Goal: Navigation & Orientation: Find specific page/section

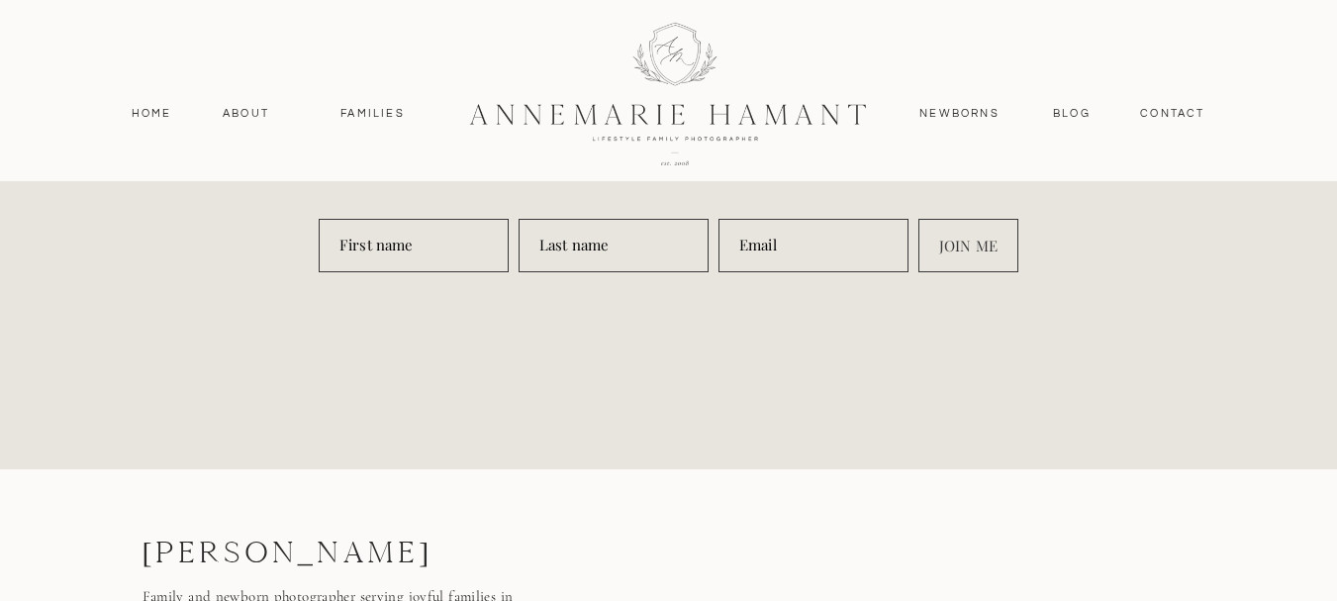
scroll to position [9355, 0]
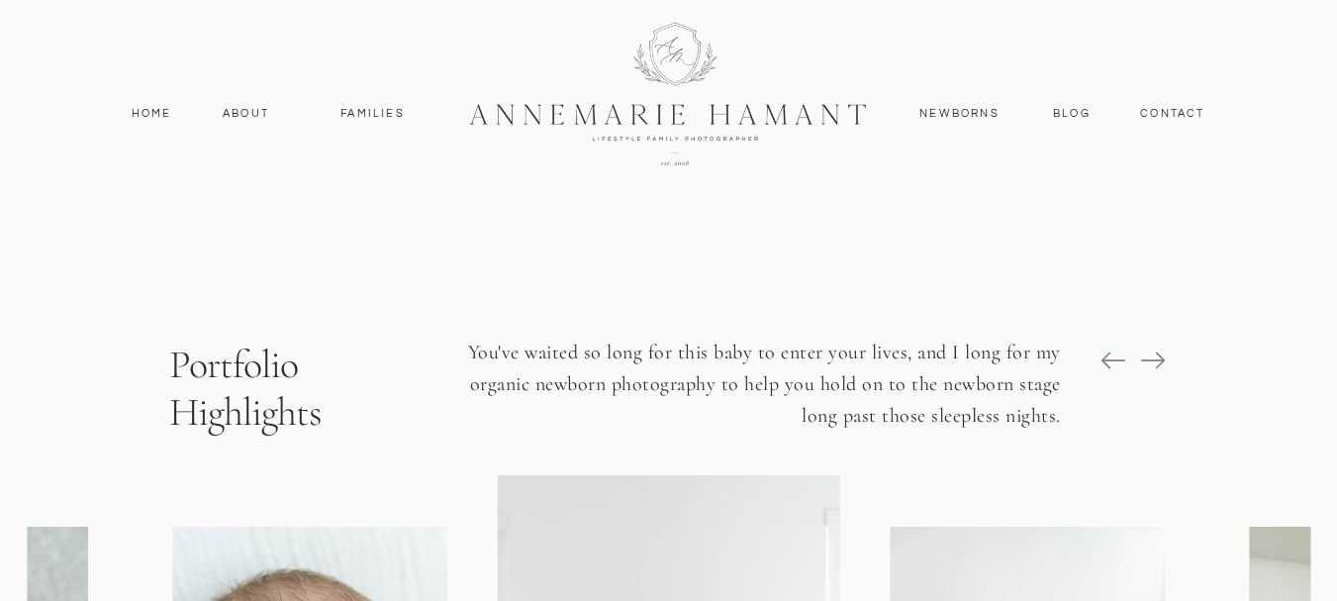
scroll to position [1333, 0]
click at [1153, 360] on icon at bounding box center [1153, 359] width 28 height 28
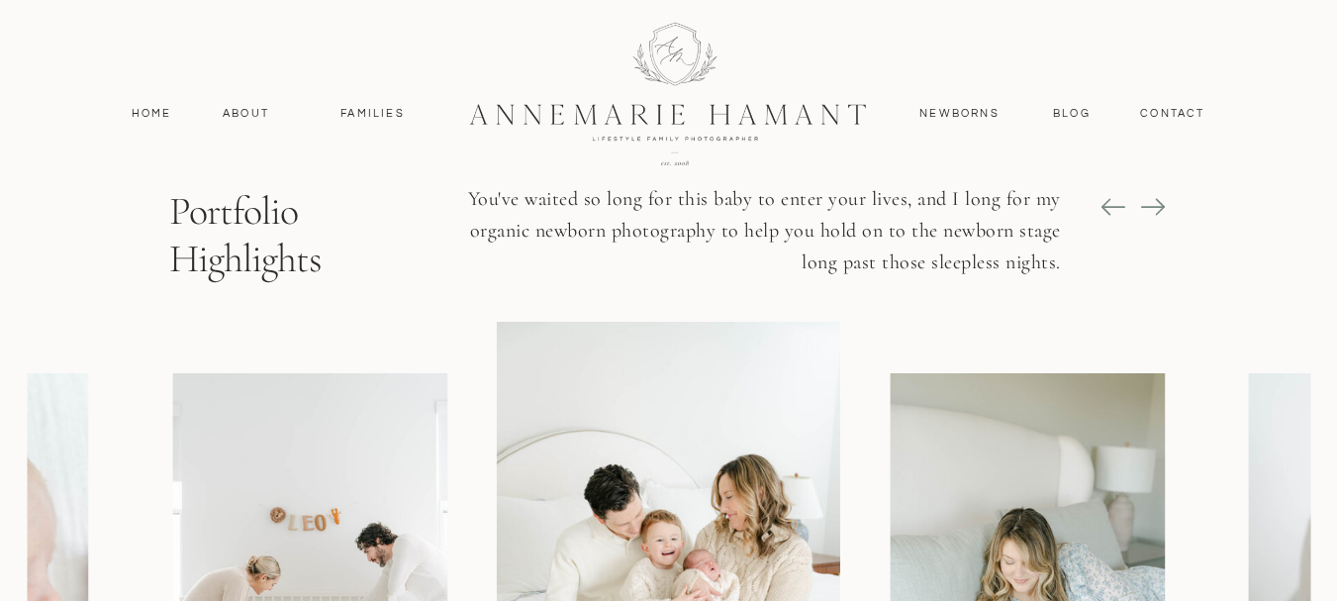
scroll to position [1484, 0]
click at [1141, 208] on icon at bounding box center [1152, 208] width 24 height 2
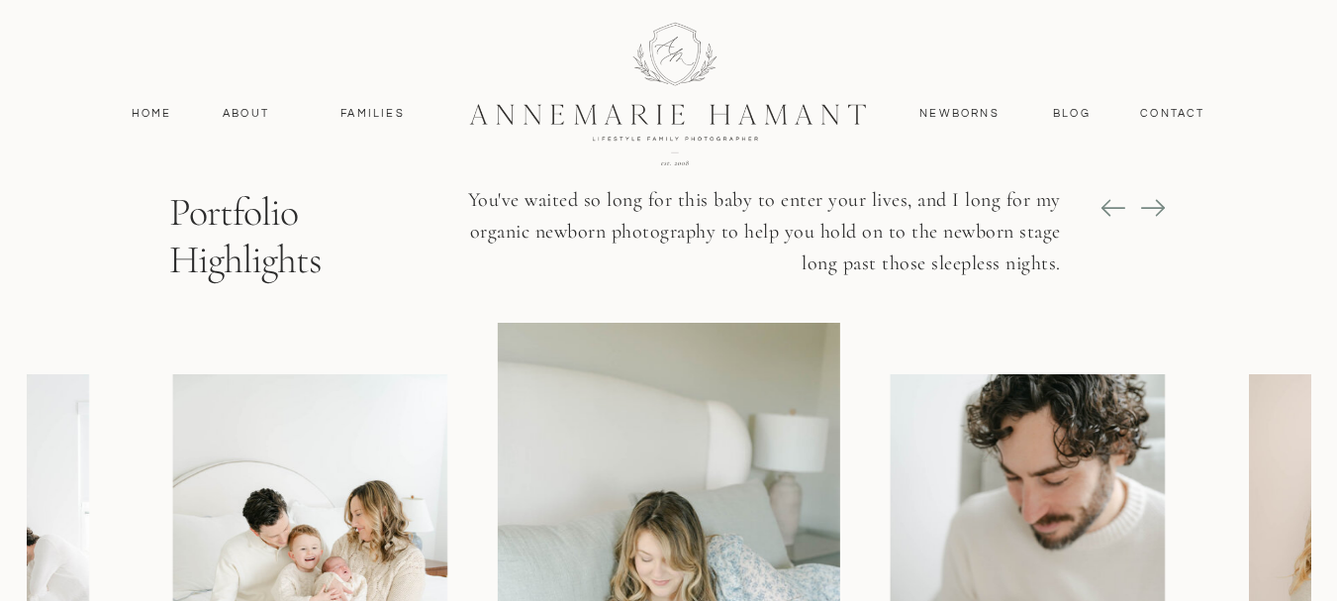
click at [1141, 208] on icon at bounding box center [1152, 208] width 24 height 2
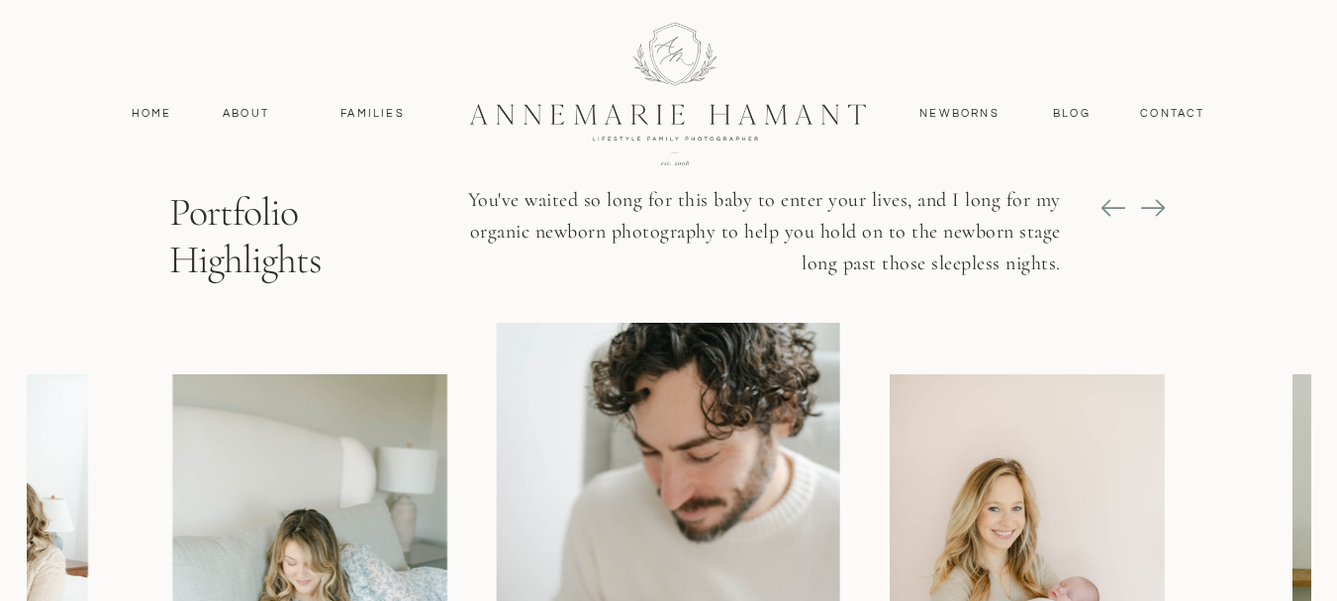
click at [1141, 208] on icon at bounding box center [1152, 208] width 24 height 2
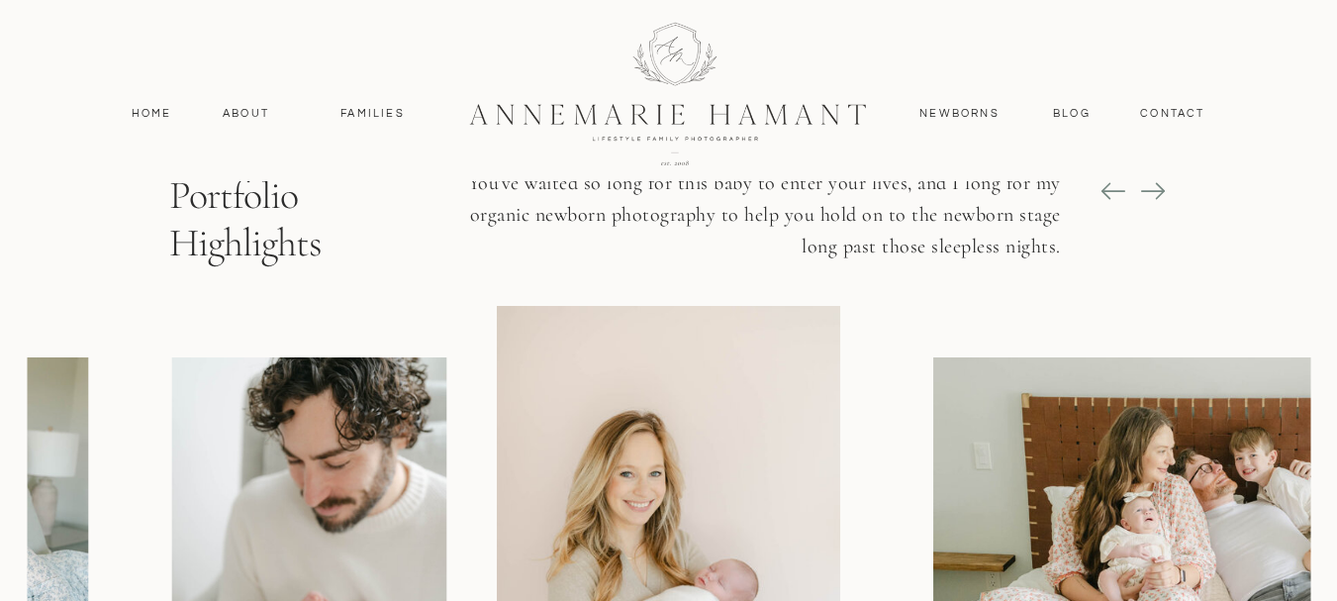
scroll to position [1491, 0]
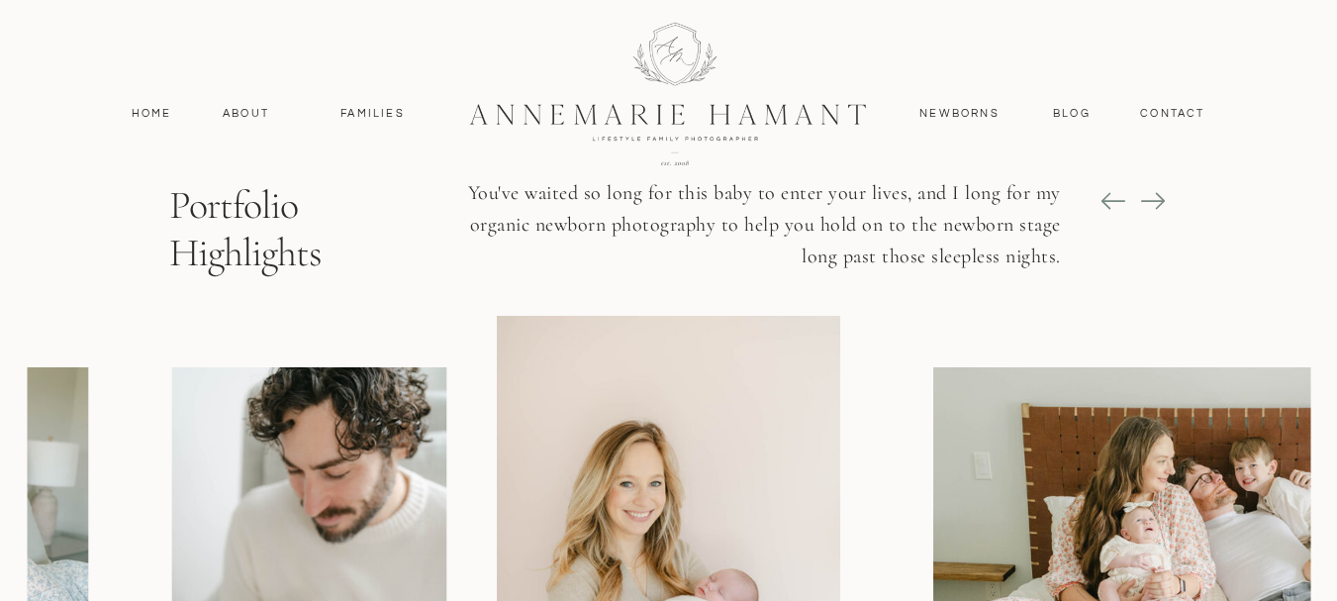
click at [1141, 207] on icon at bounding box center [1153, 201] width 28 height 28
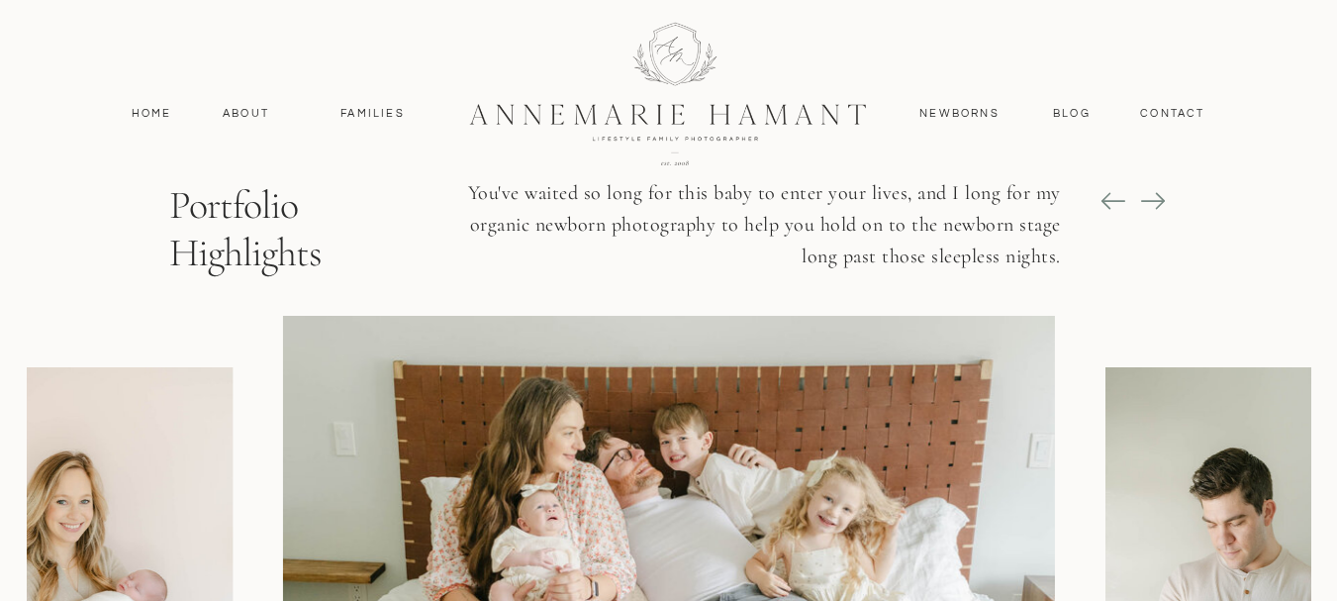
click at [1141, 207] on icon at bounding box center [1153, 201] width 28 height 28
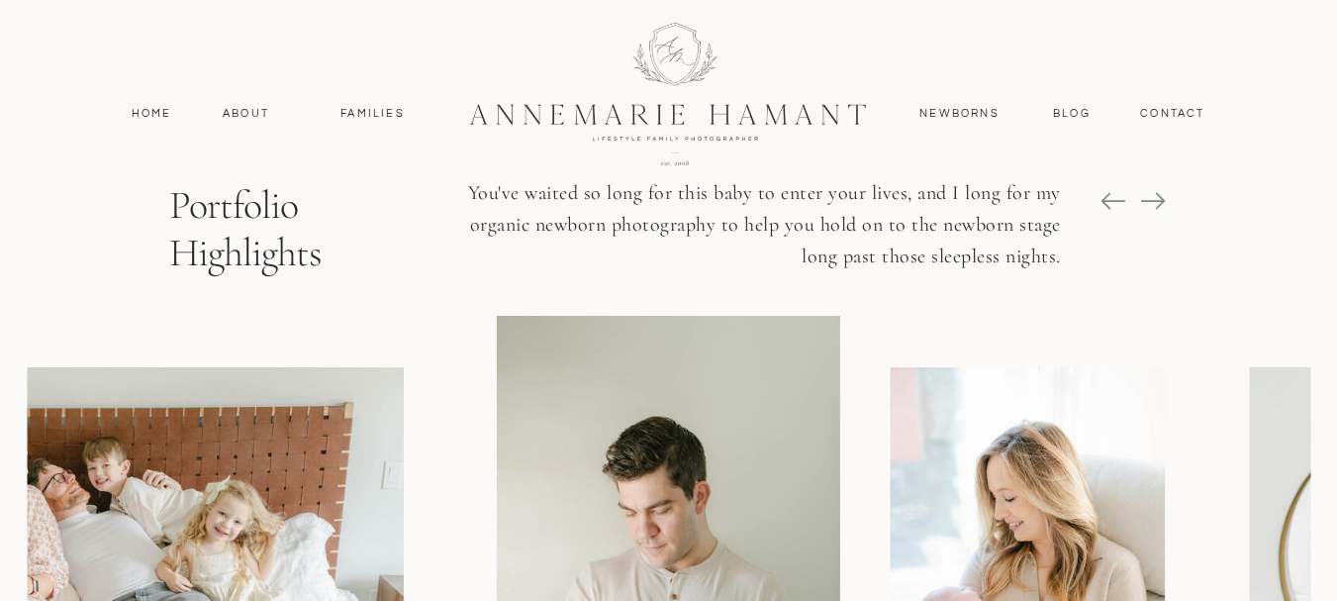
click at [1141, 207] on icon at bounding box center [1153, 201] width 28 height 28
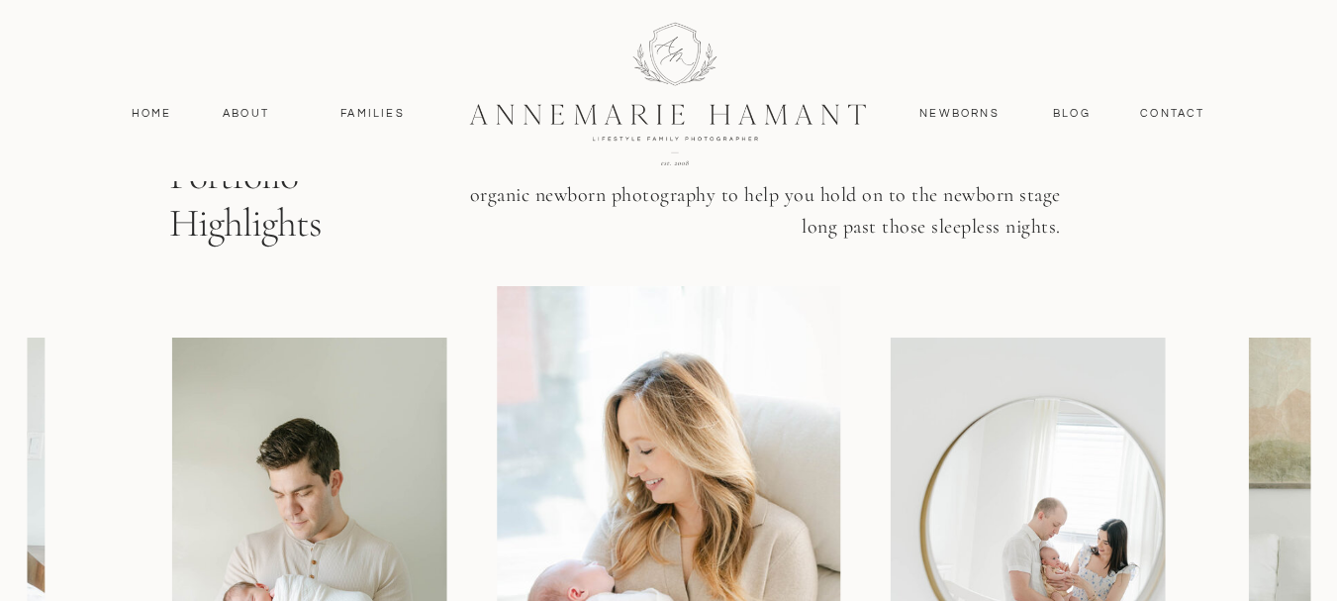
scroll to position [1508, 0]
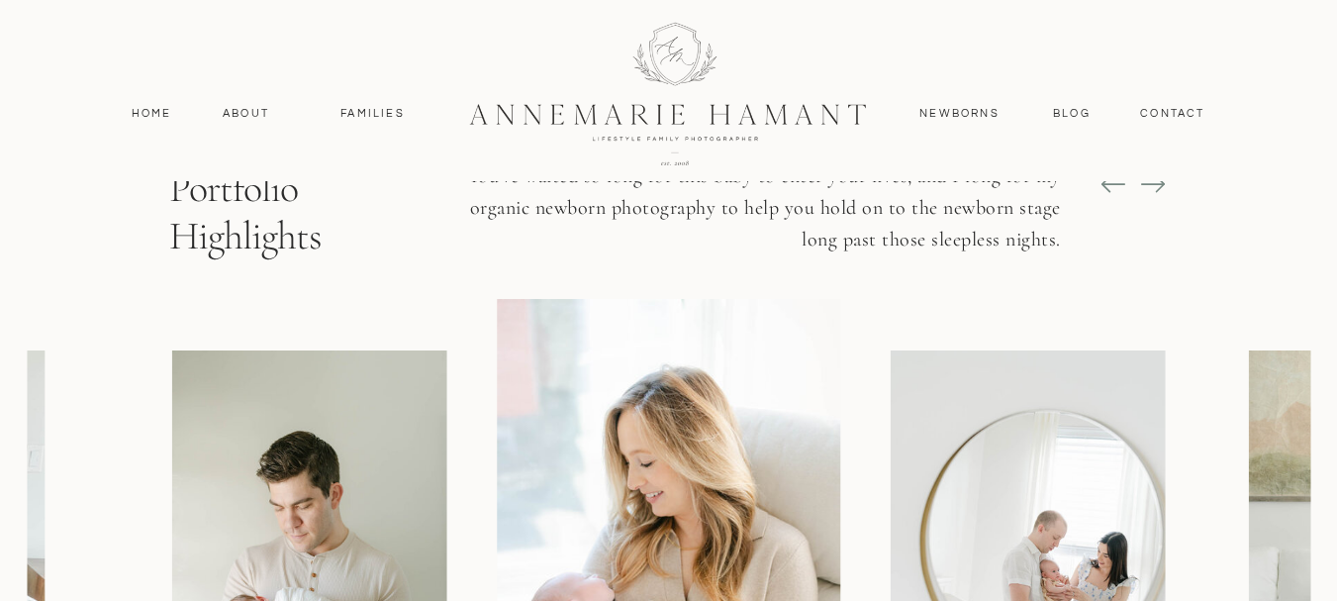
click at [1142, 183] on icon at bounding box center [1153, 184] width 28 height 28
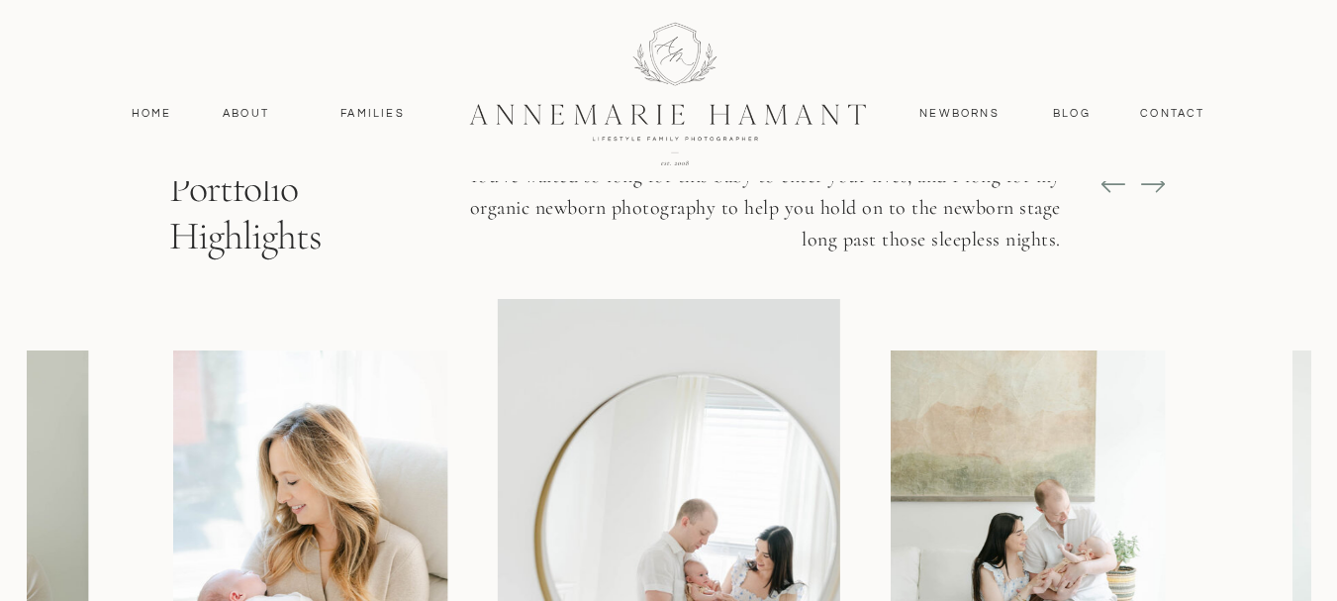
click at [1142, 183] on icon at bounding box center [1153, 184] width 28 height 28
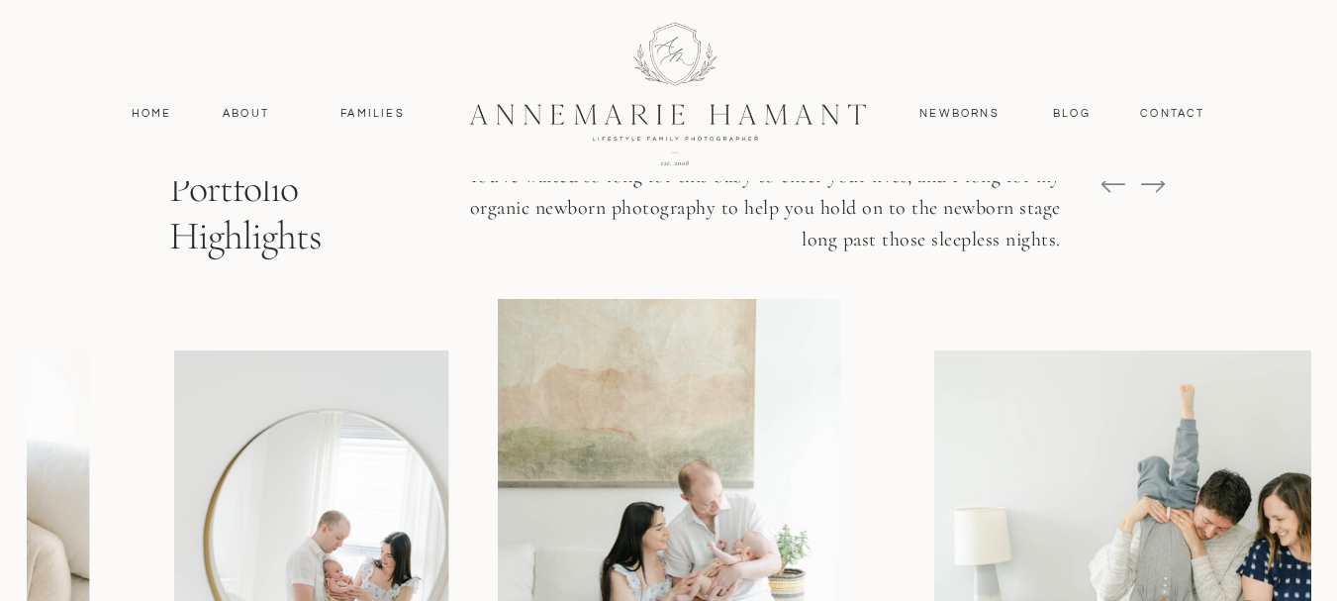
click at [1142, 183] on icon at bounding box center [1153, 184] width 28 height 28
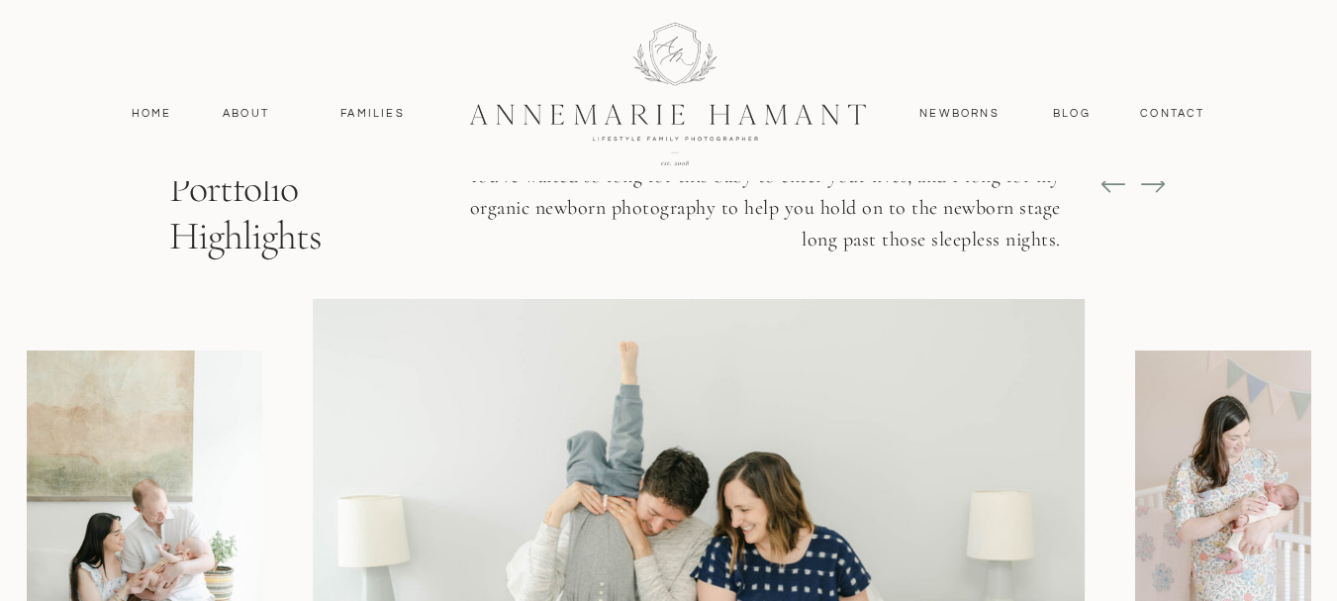
click at [1142, 183] on icon at bounding box center [1153, 184] width 28 height 28
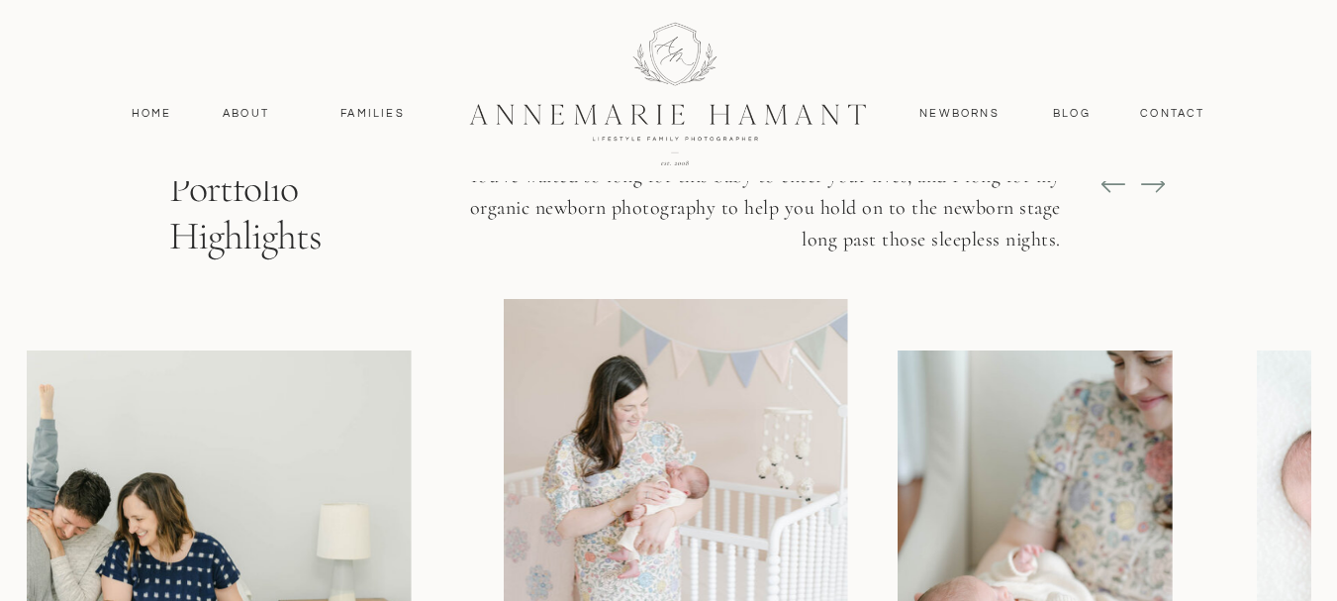
click at [1142, 183] on icon at bounding box center [1153, 184] width 28 height 28
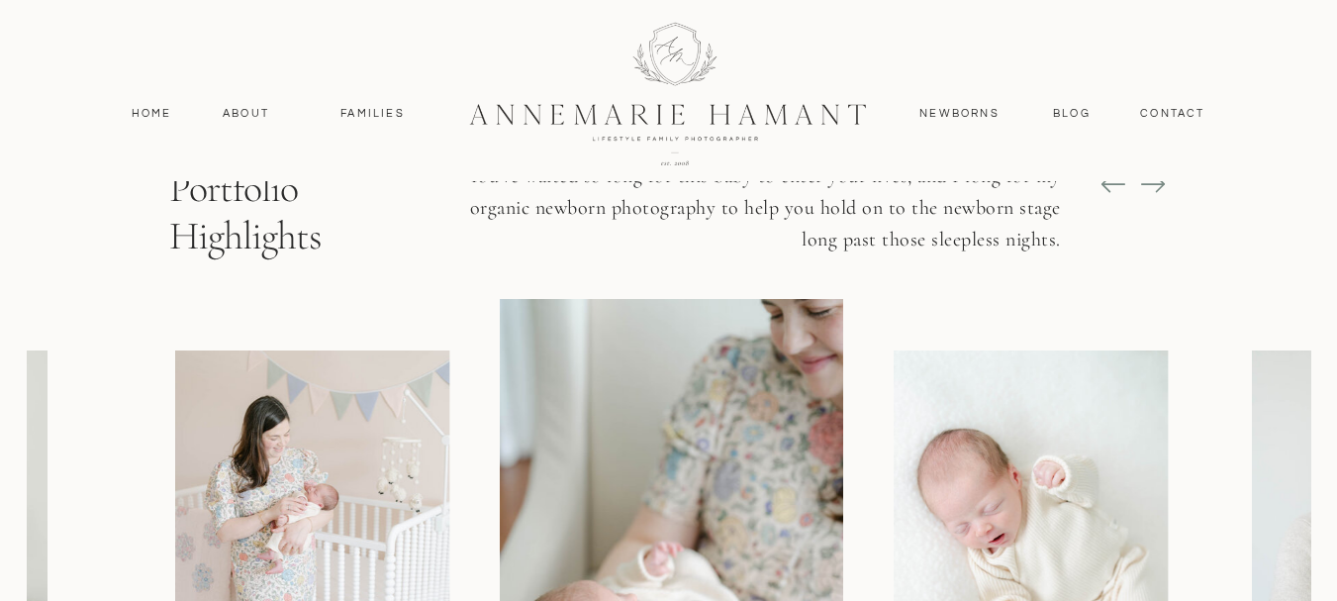
click at [1142, 183] on icon at bounding box center [1153, 184] width 28 height 28
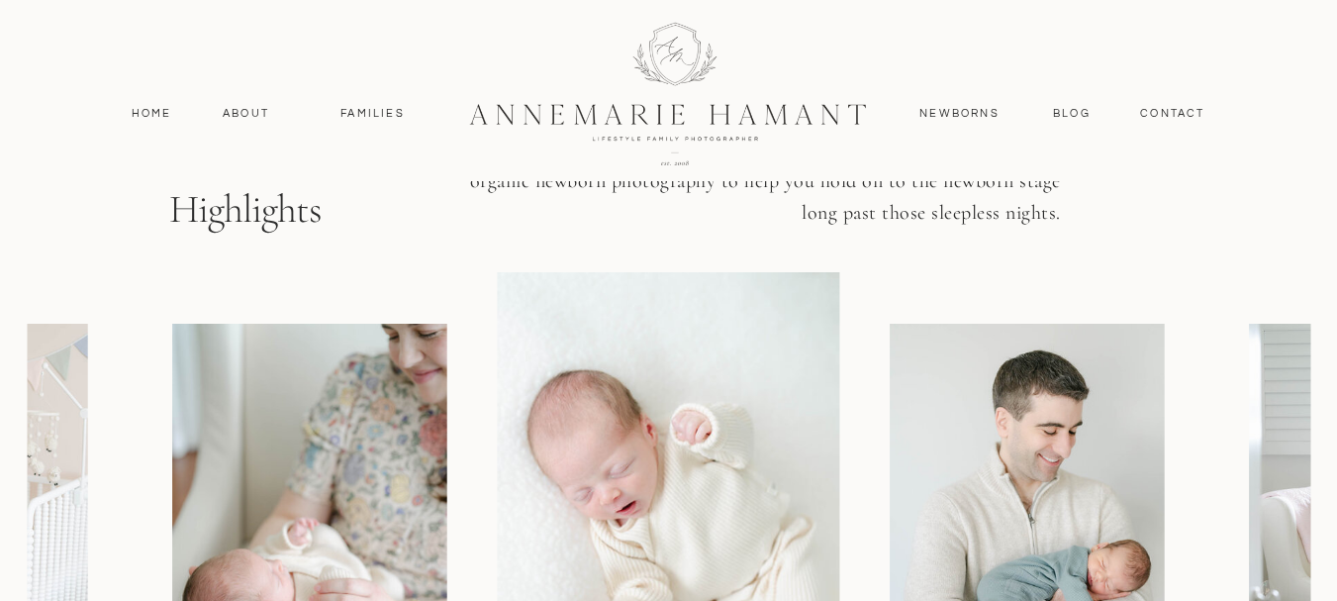
scroll to position [1452, 0]
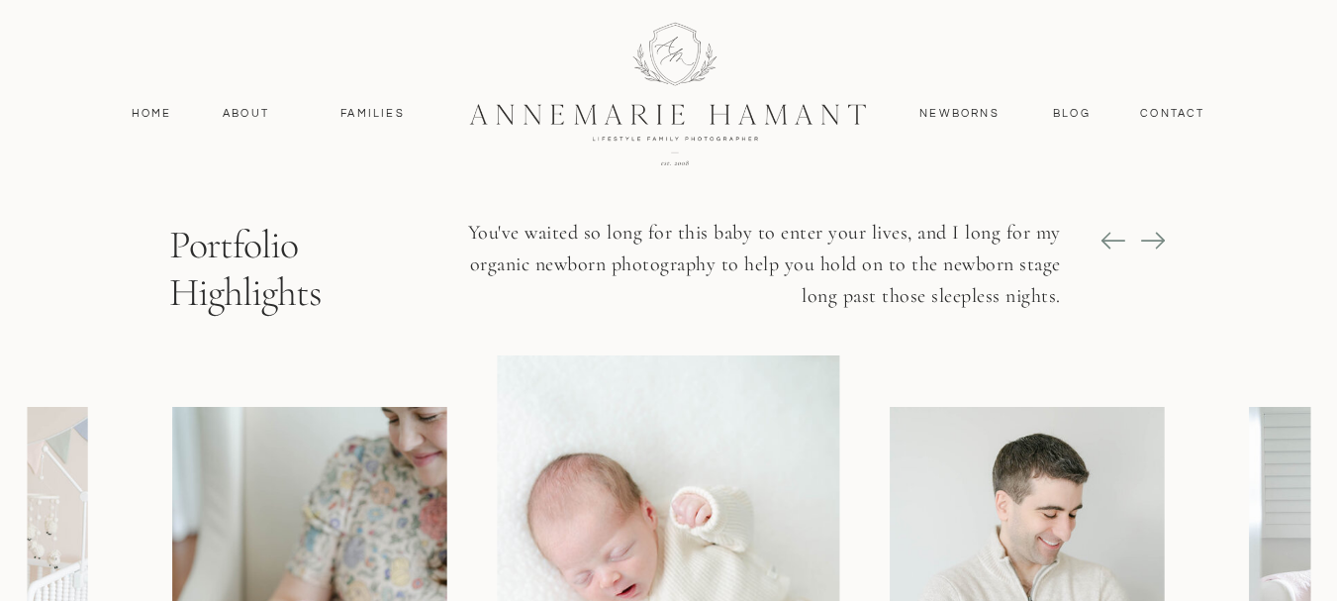
click at [1147, 229] on icon at bounding box center [1153, 241] width 28 height 28
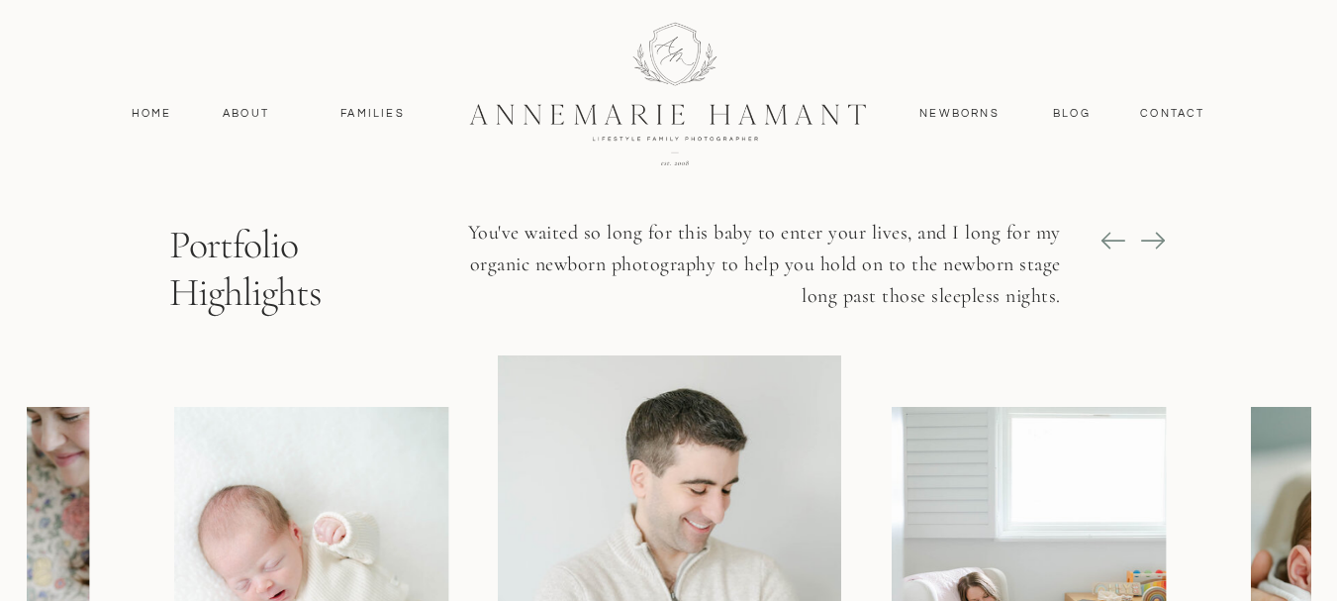
click at [1147, 229] on icon at bounding box center [1153, 241] width 28 height 28
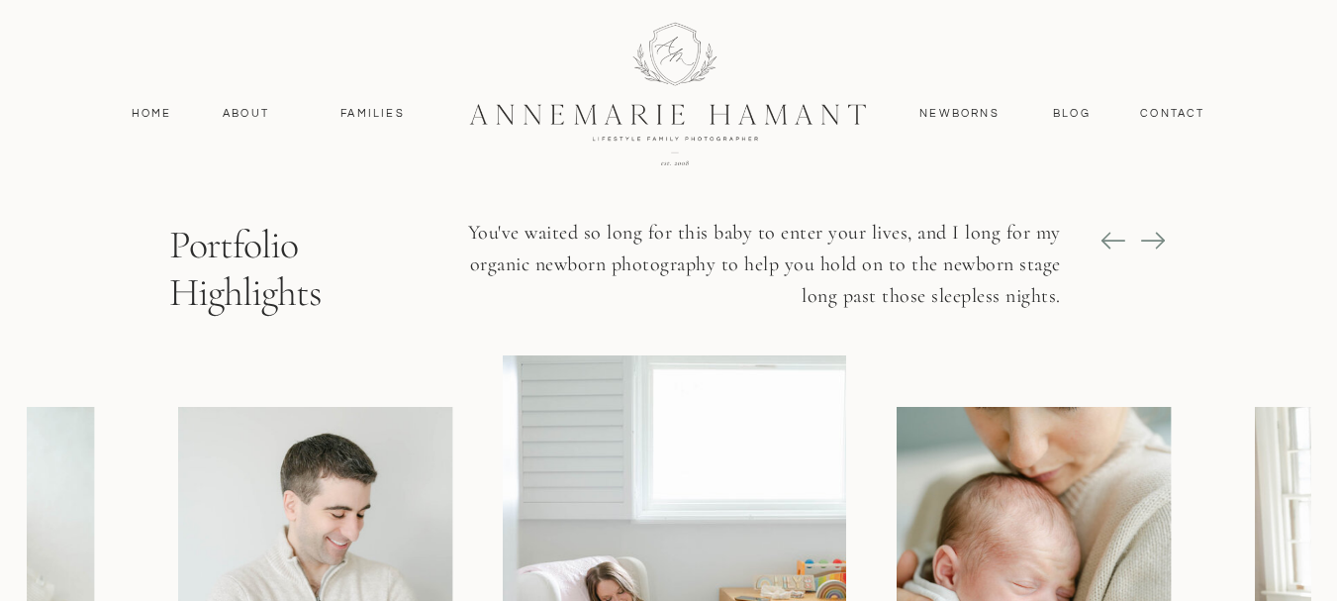
click at [1147, 229] on icon at bounding box center [1153, 241] width 28 height 28
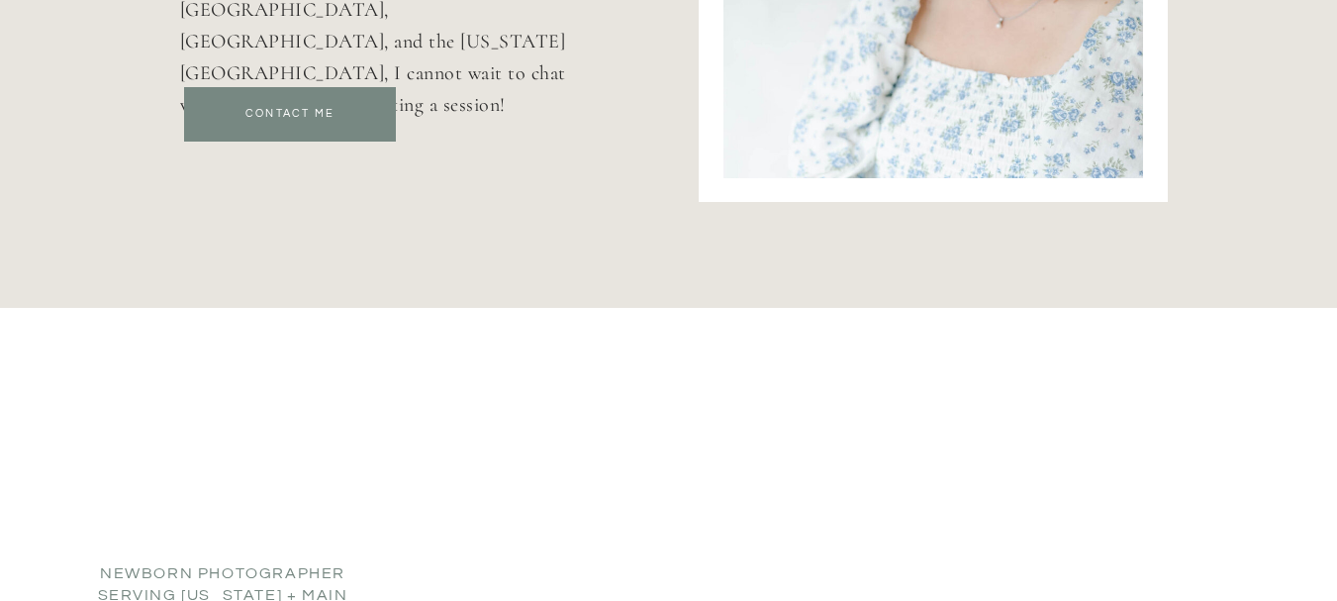
scroll to position [7224, 0]
